Goal: Navigation & Orientation: Find specific page/section

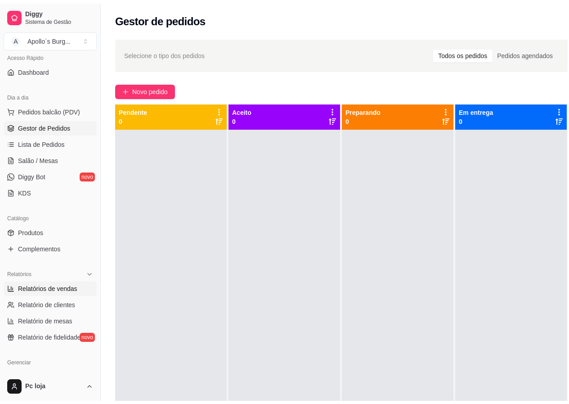
scroll to position [135, 0]
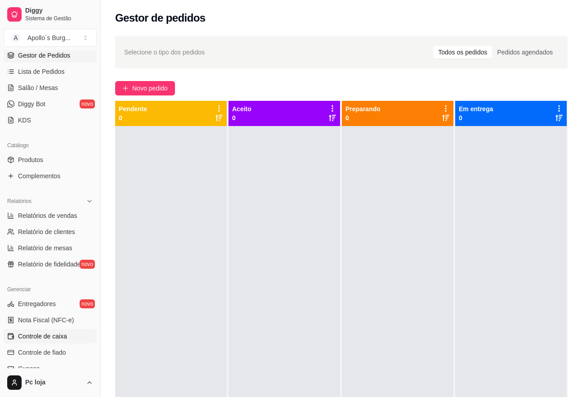
click at [50, 334] on span "Controle de caixa" at bounding box center [42, 336] width 49 height 9
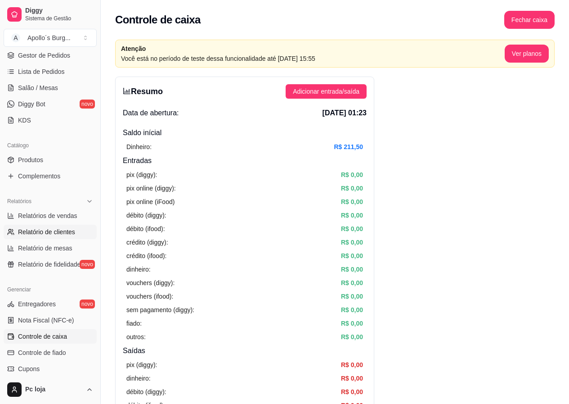
click at [45, 229] on span "Relatório de clientes" at bounding box center [46, 231] width 57 height 9
select select "30"
select select "HIGHEST_TOTAL_SPENT_WITH_ORDERS"
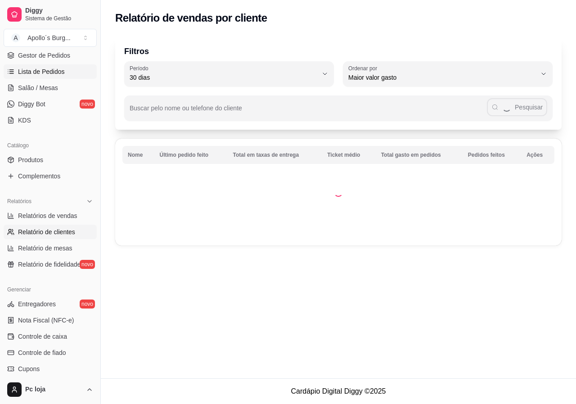
click at [47, 72] on span "Lista de Pedidos" at bounding box center [41, 71] width 47 height 9
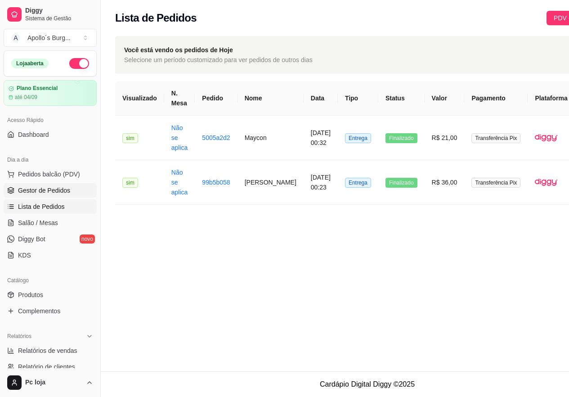
click at [53, 193] on span "Gestor de Pedidos" at bounding box center [44, 190] width 52 height 9
